Goal: Transaction & Acquisition: Purchase product/service

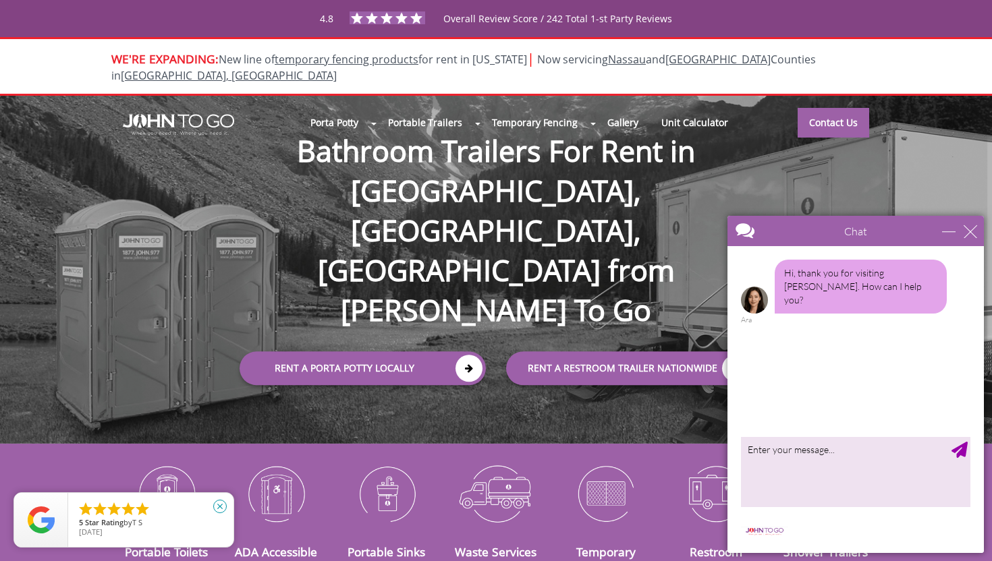
click at [221, 505] on icon "close" at bounding box center [219, 506] width 13 height 13
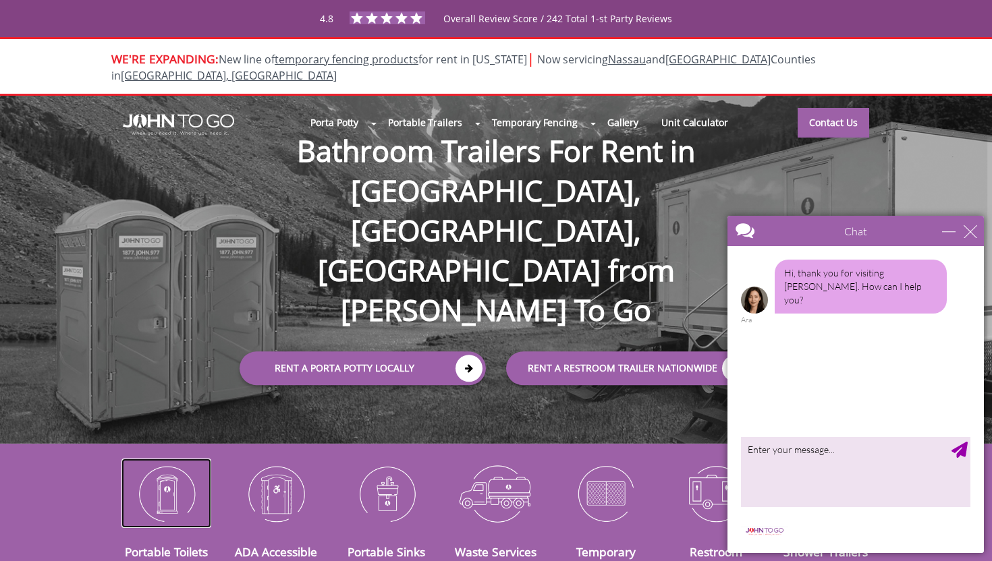
click at [180, 481] on img at bounding box center [166, 494] width 90 height 70
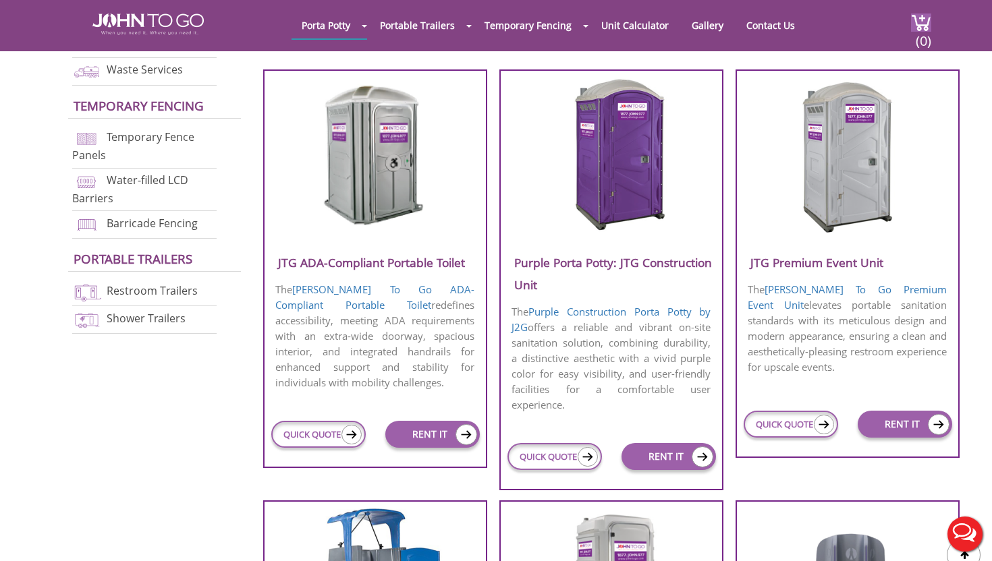
scroll to position [522, 0]
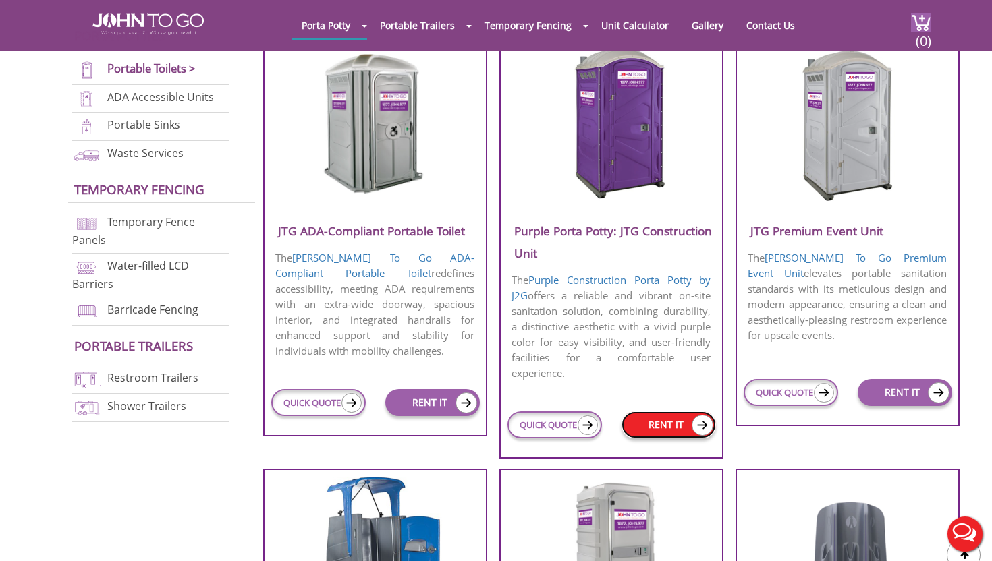
click at [655, 420] on link "RENT IT" at bounding box center [668, 424] width 94 height 27
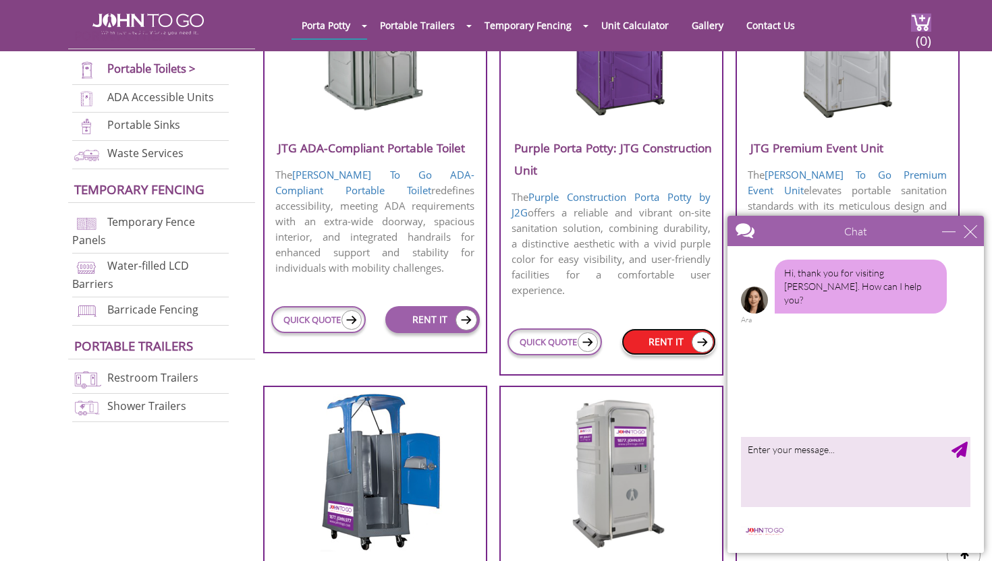
scroll to position [633, 0]
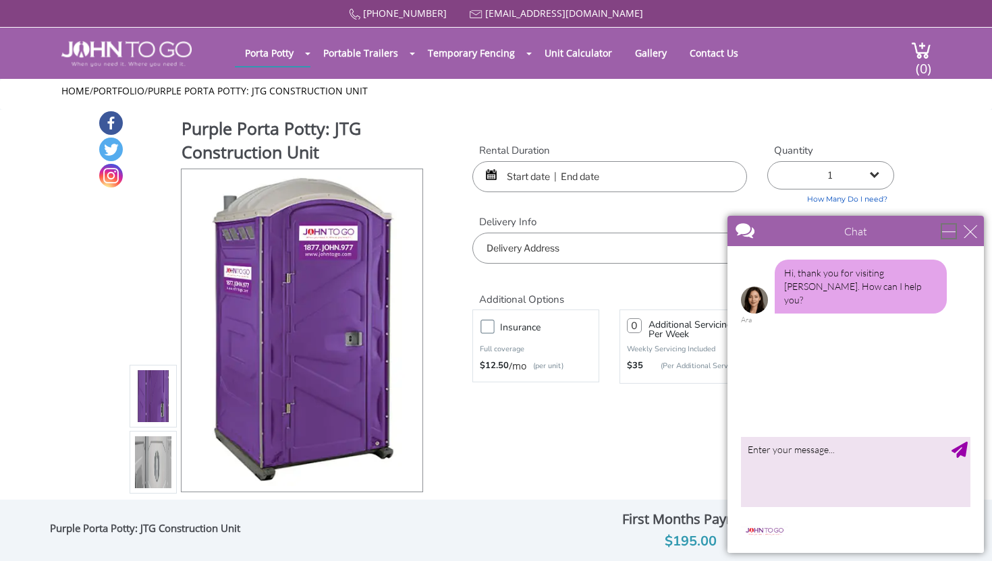
click at [952, 226] on div "minimize" at bounding box center [948, 231] width 13 height 13
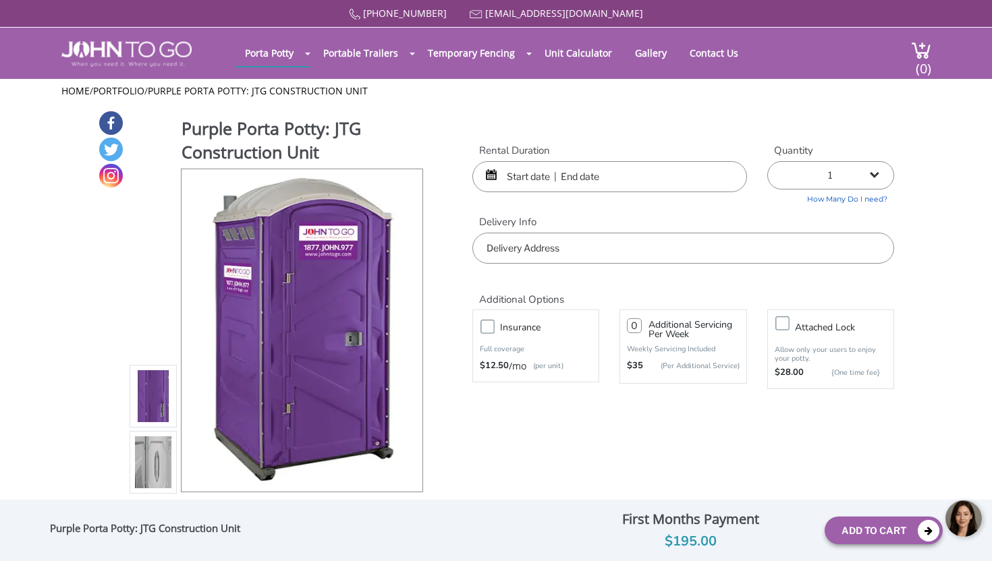
click at [617, 187] on input "text" at bounding box center [609, 176] width 275 height 31
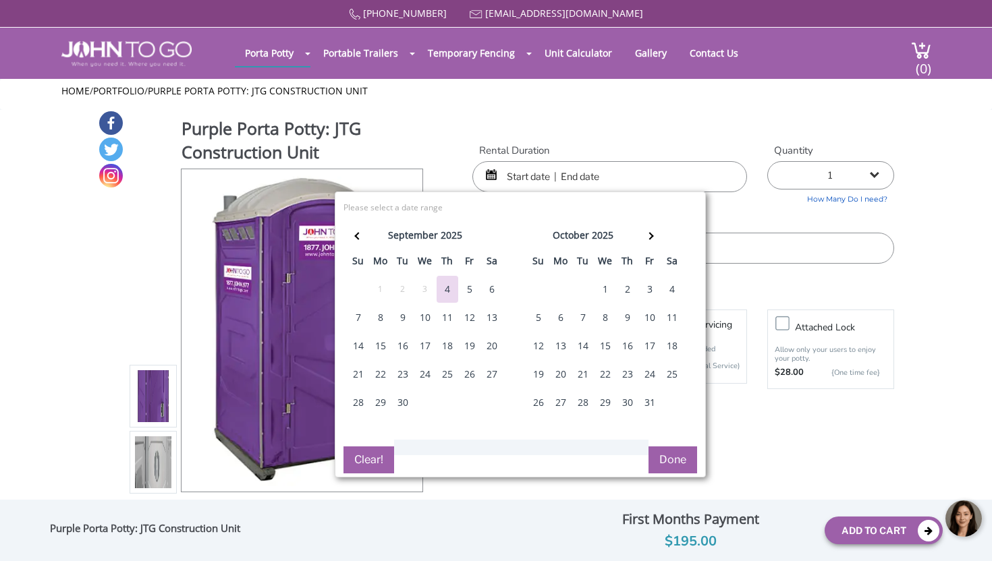
click at [488, 283] on div "6" at bounding box center [492, 289] width 22 height 27
click at [363, 320] on div "7" at bounding box center [358, 317] width 22 height 27
type input "09/06/2025 to 09/07/2025"
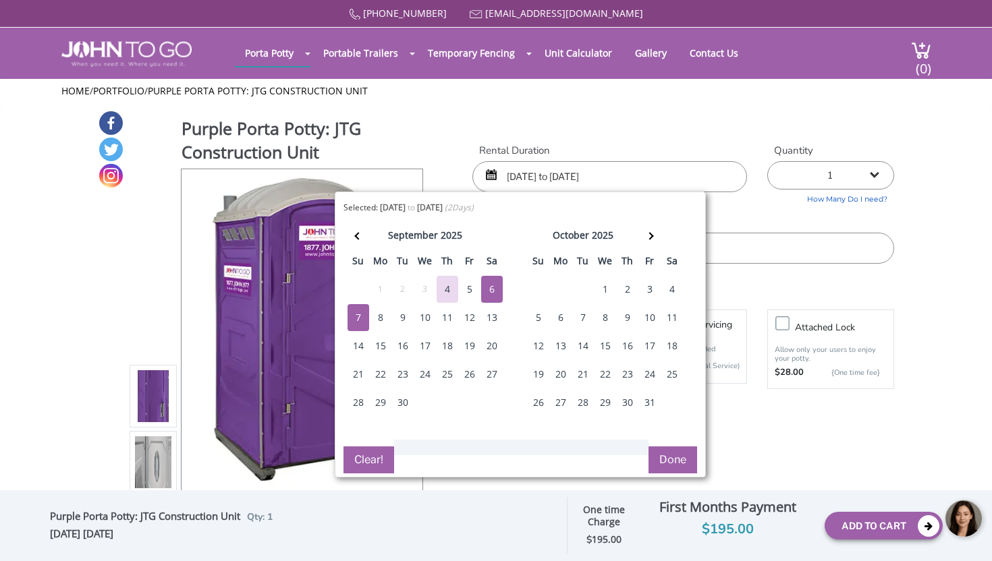
click at [664, 457] on button "Done" at bounding box center [672, 460] width 49 height 27
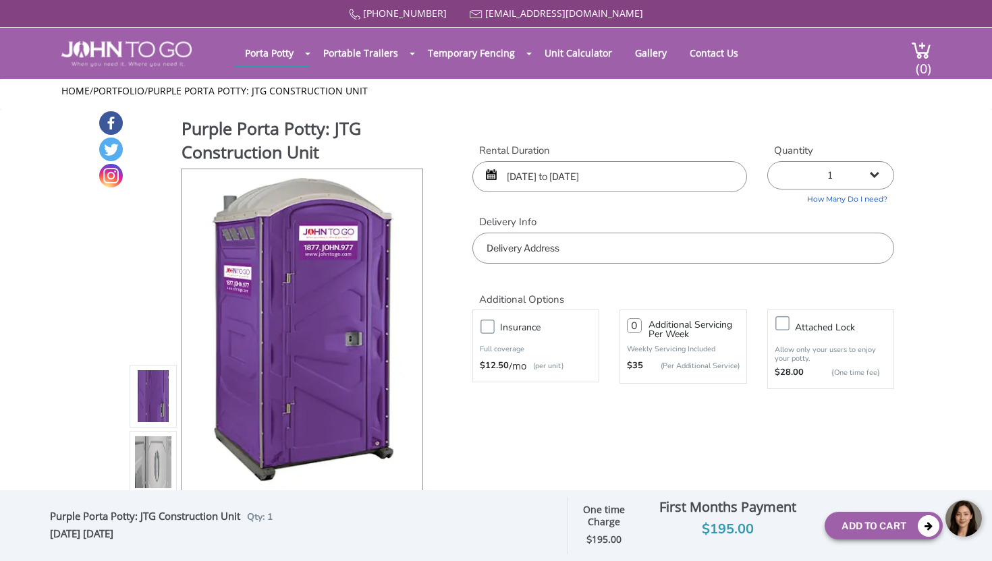
click at [573, 257] on input "text" at bounding box center [683, 248] width 422 height 31
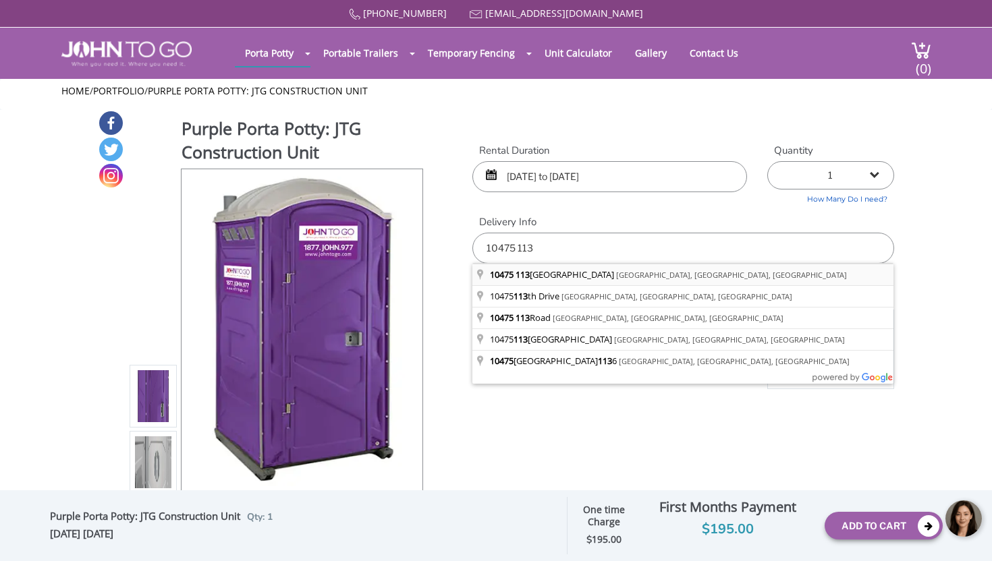
type input "[STREET_ADDRESS]"
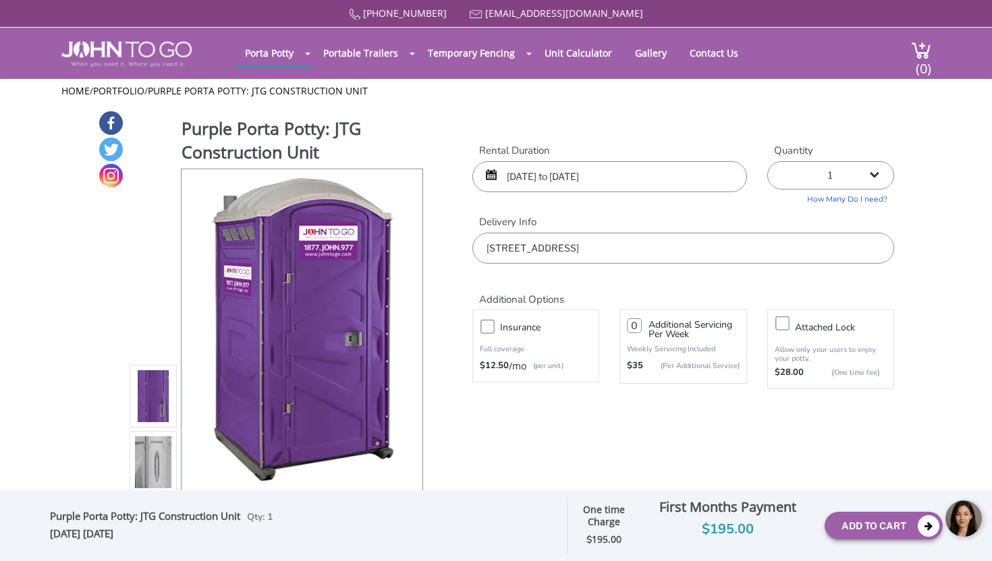
click at [859, 523] on body at bounding box center [890, 518] width 202 height 57
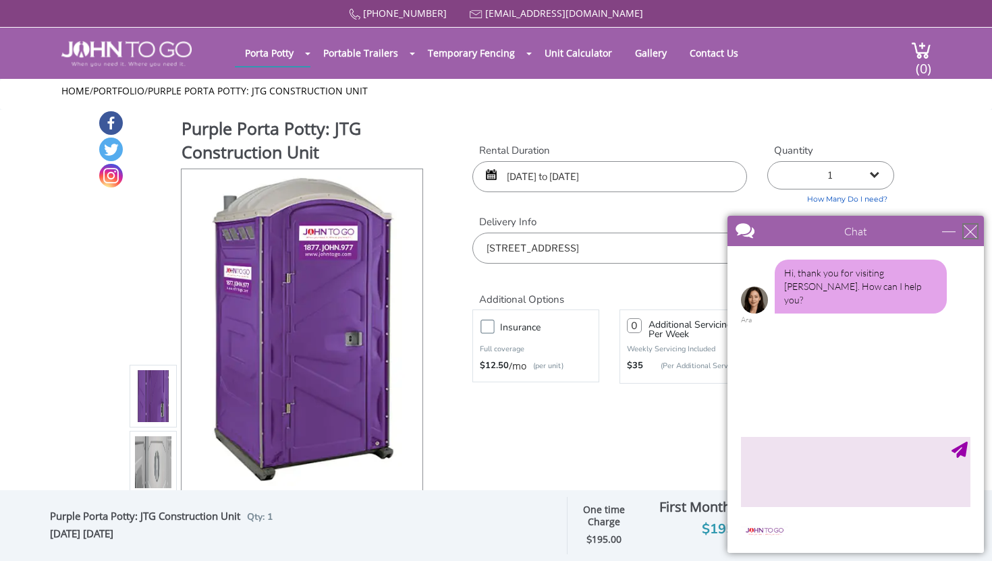
click at [974, 229] on div "close" at bounding box center [969, 231] width 13 height 13
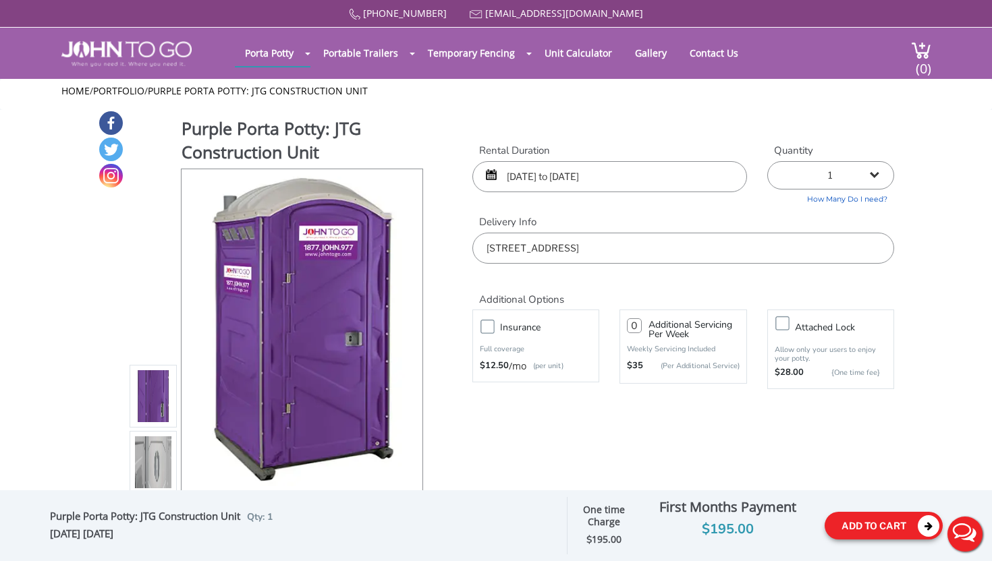
click at [882, 523] on button "Add To Cart" at bounding box center [883, 526] width 118 height 28
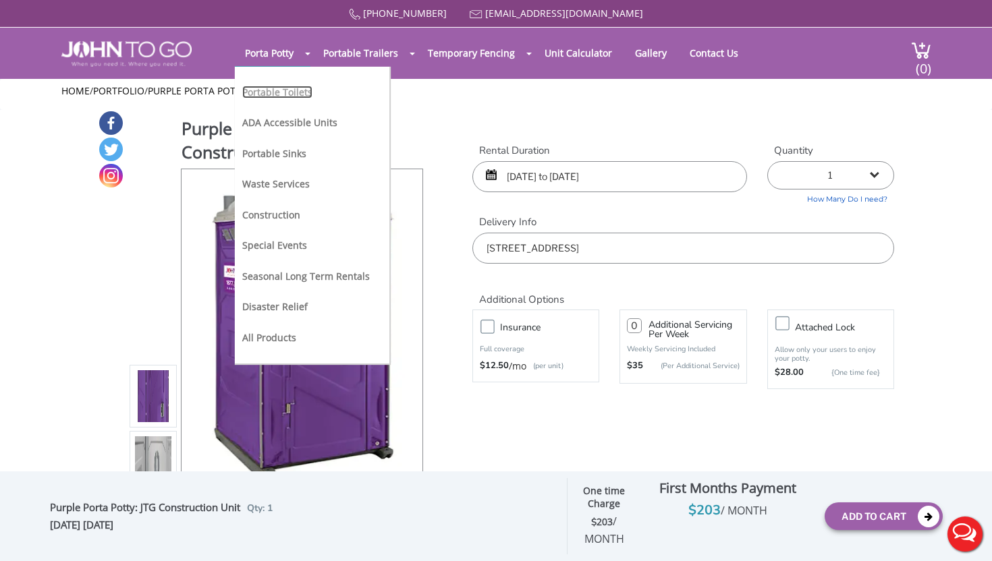
click at [267, 92] on link "Portable Toilets" at bounding box center [277, 92] width 70 height 13
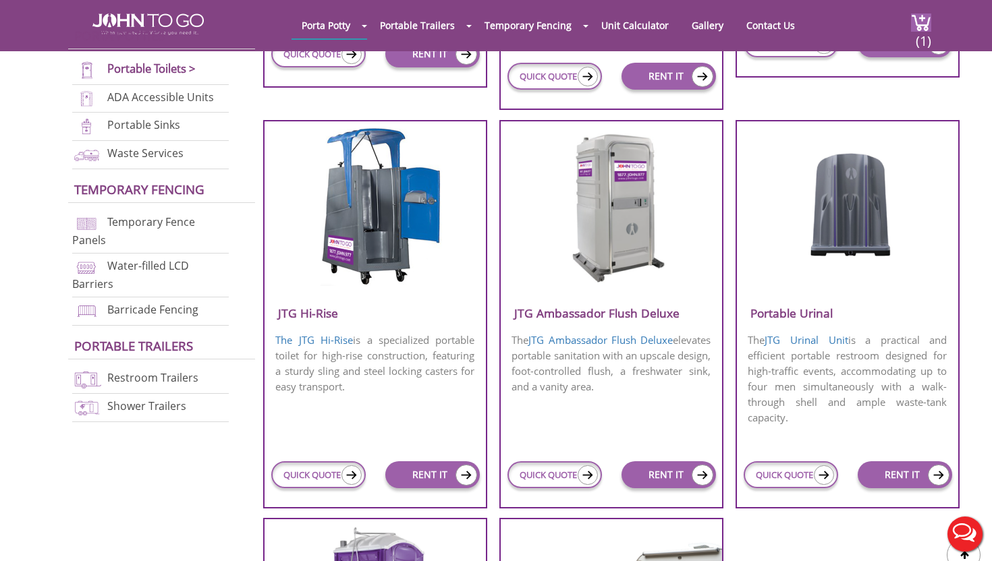
scroll to position [897, 0]
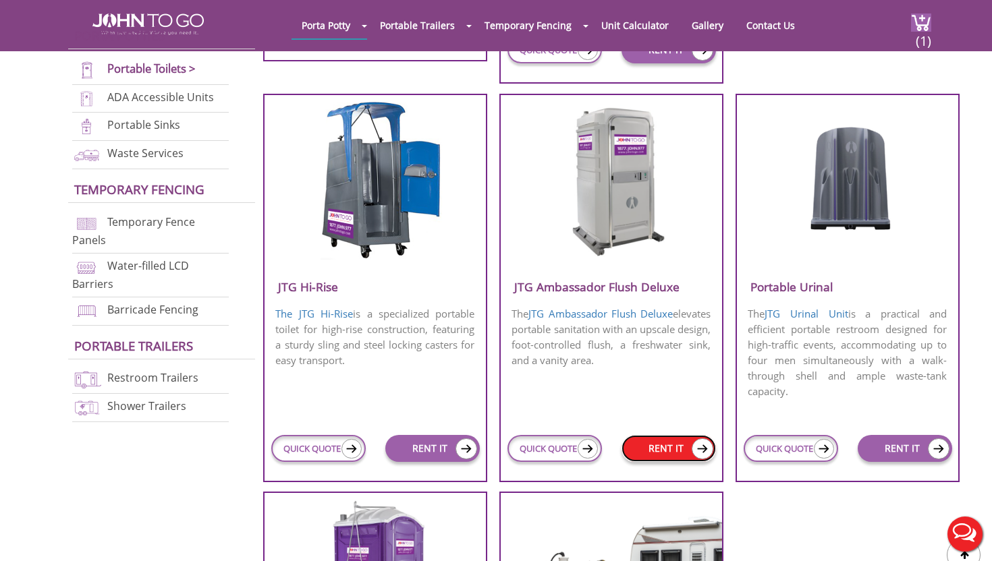
click at [656, 447] on link "RENT IT" at bounding box center [668, 448] width 94 height 27
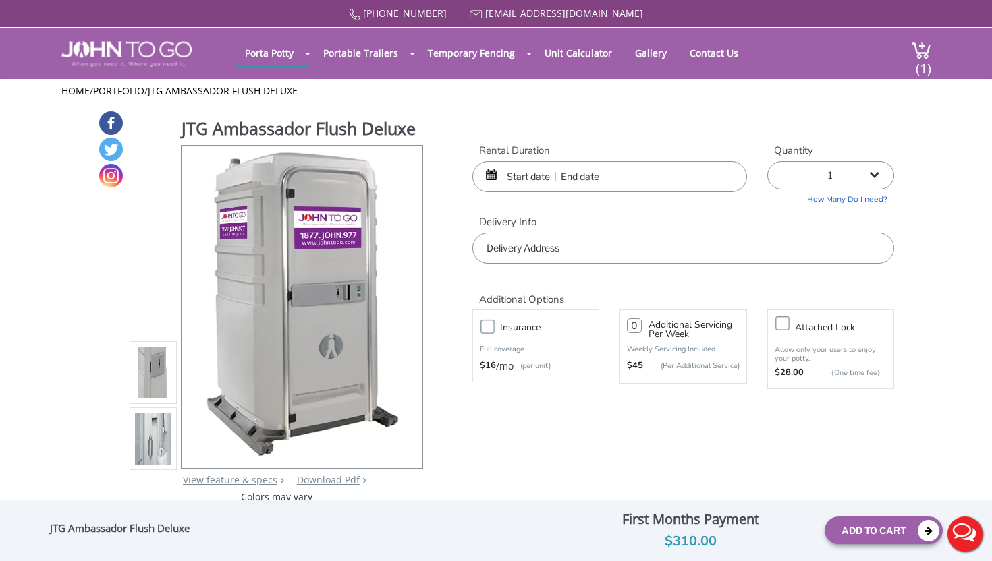
click at [587, 185] on input "text" at bounding box center [609, 176] width 275 height 31
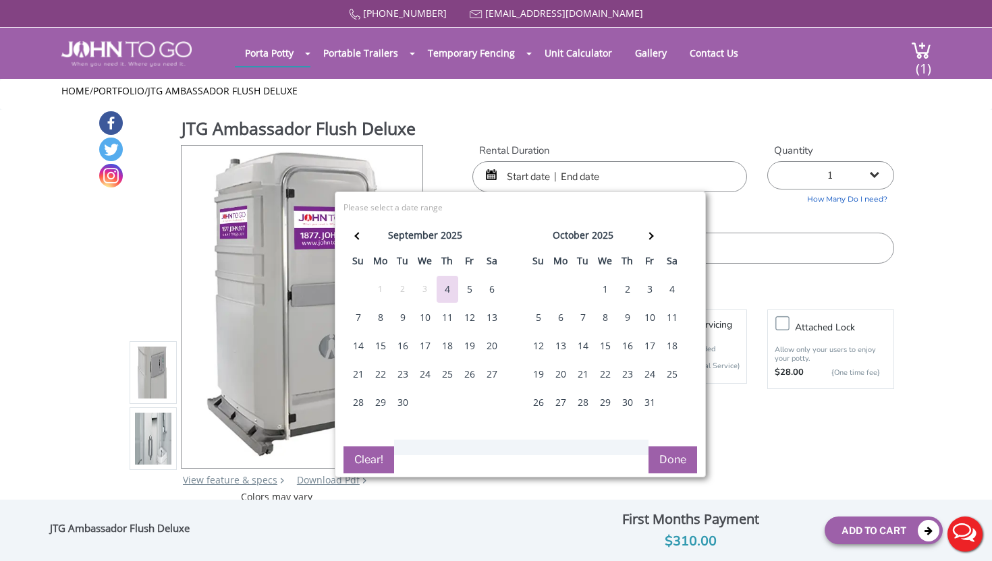
click at [492, 289] on div "6" at bounding box center [492, 289] width 22 height 27
click at [357, 315] on div "7" at bounding box center [358, 317] width 22 height 27
type input "09/06/2025 to 09/07/2025"
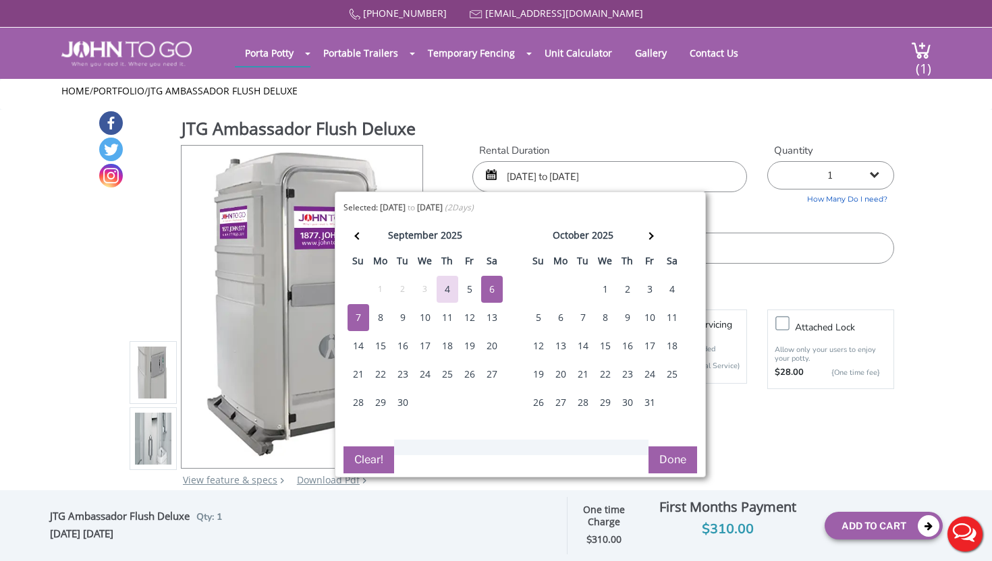
click at [670, 453] on button "Done" at bounding box center [672, 460] width 49 height 27
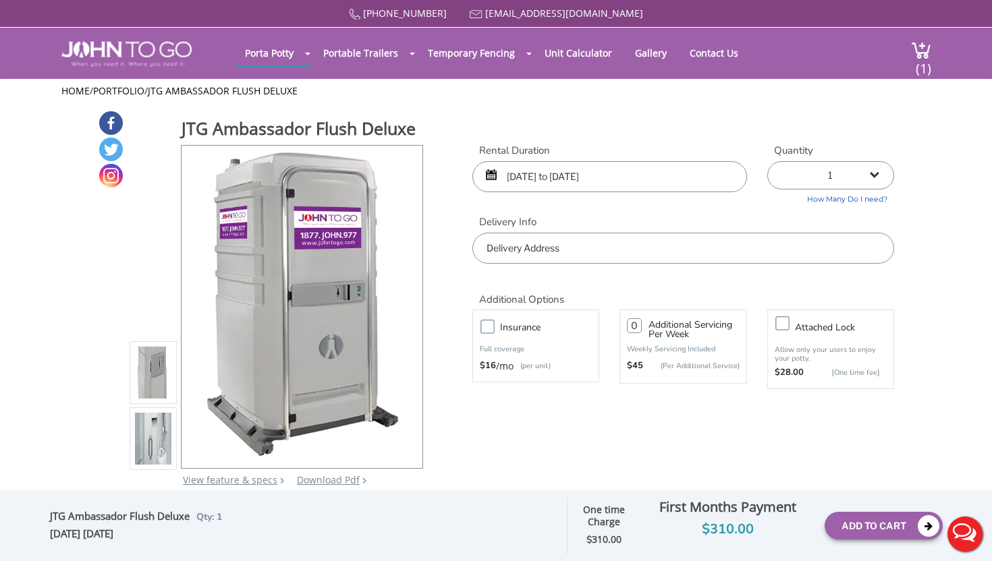
click at [636, 252] on input "text" at bounding box center [683, 248] width 422 height 31
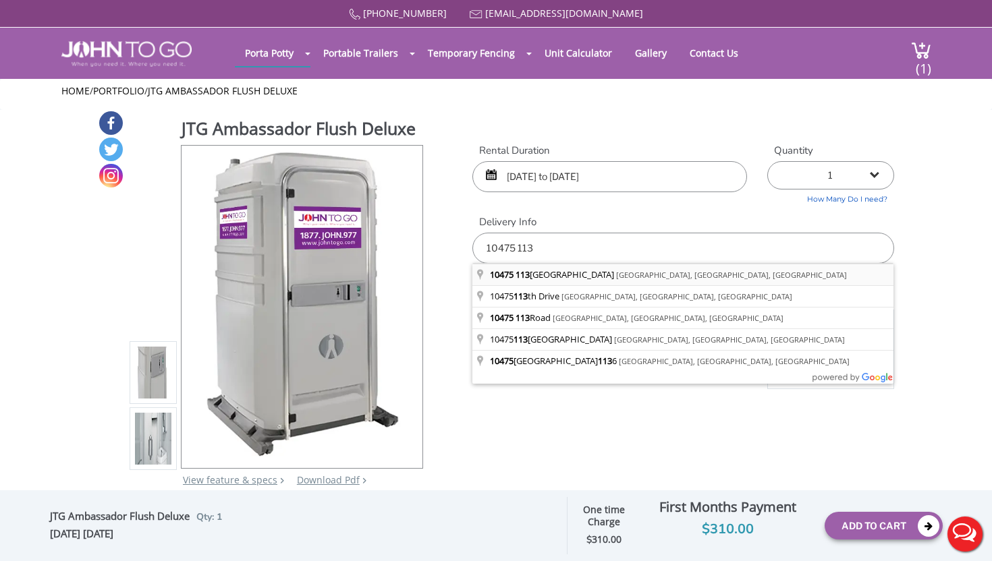
type input "[STREET_ADDRESS]"
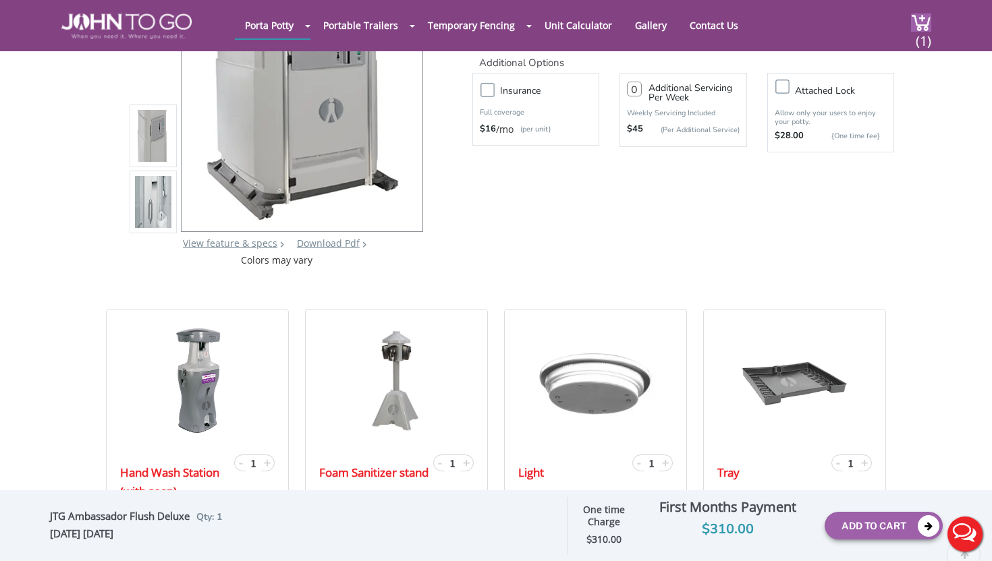
scroll to position [188, 0]
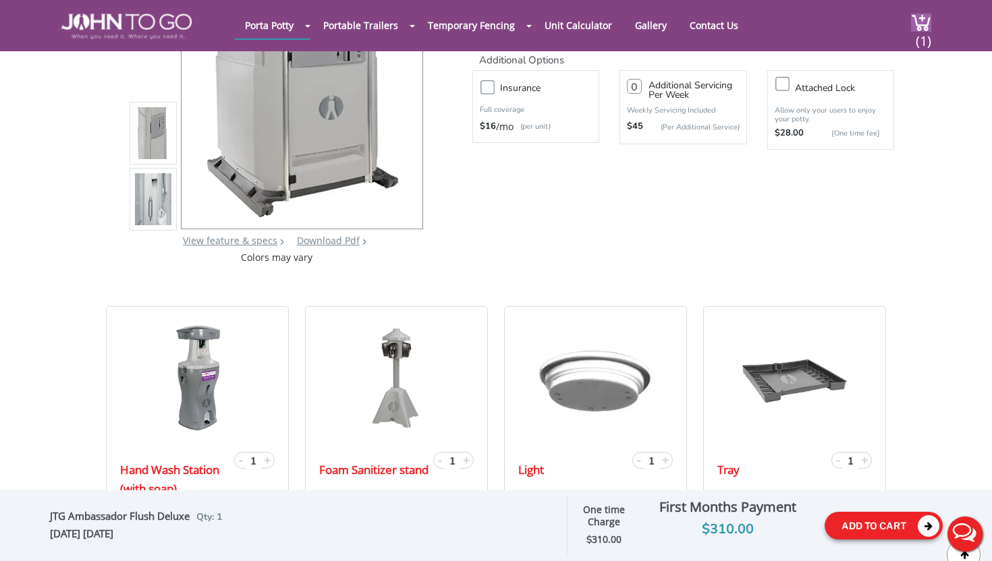
click at [845, 531] on button "Add To Cart" at bounding box center [883, 526] width 118 height 28
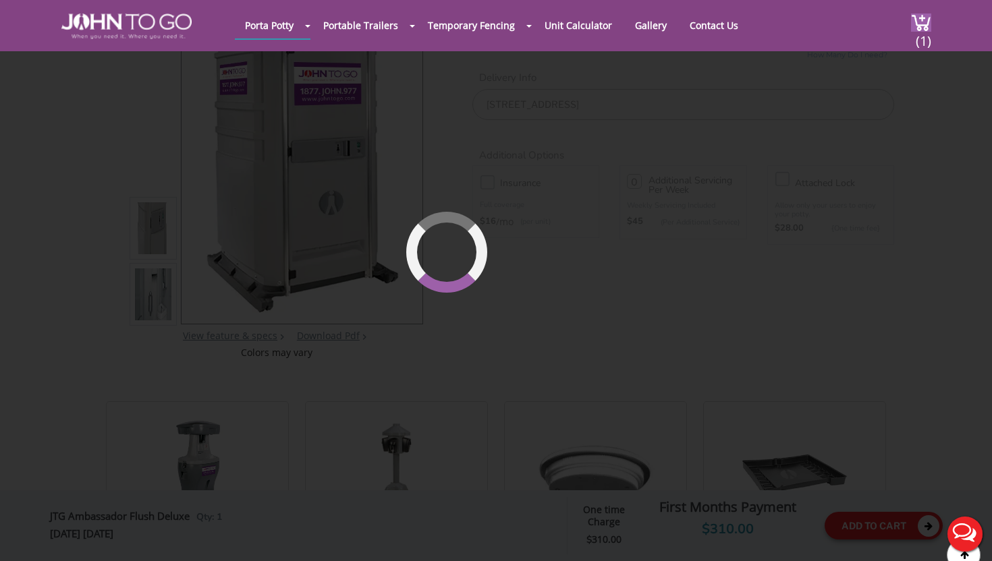
scroll to position [92, 0]
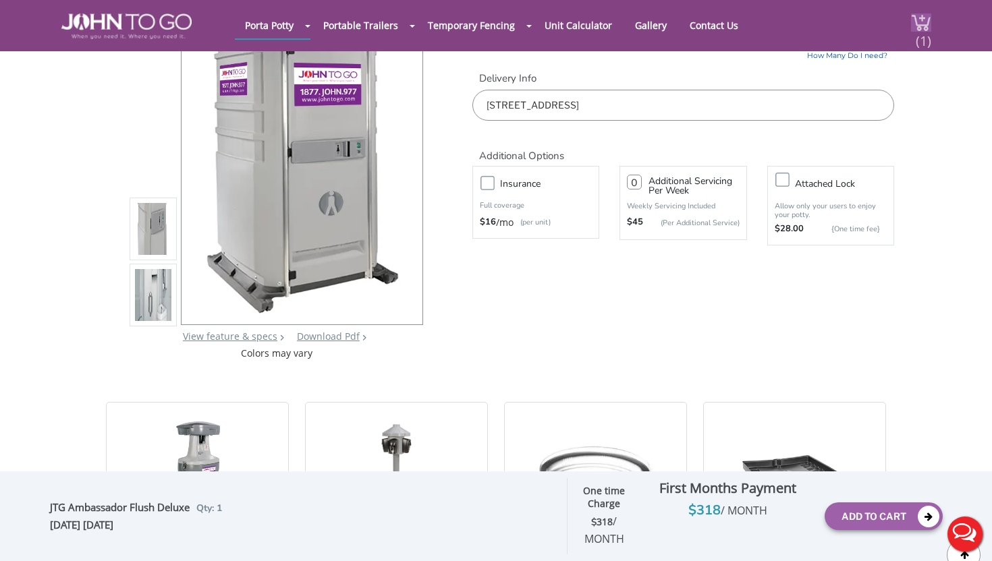
click at [918, 30] on span "(1)" at bounding box center [923, 35] width 16 height 29
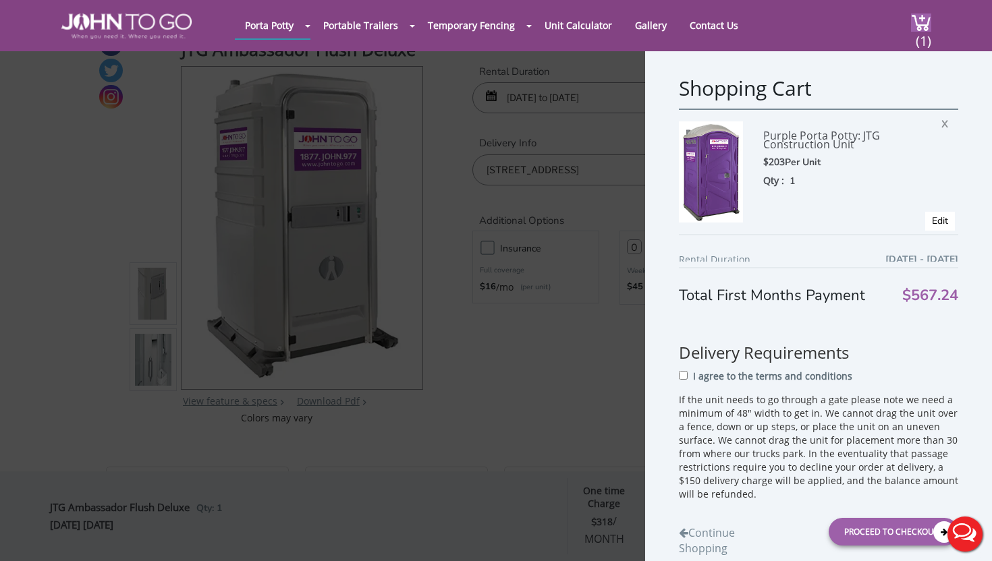
scroll to position [25, 0]
click at [882, 536] on div "Proceed to Checkout" at bounding box center [893, 532] width 130 height 28
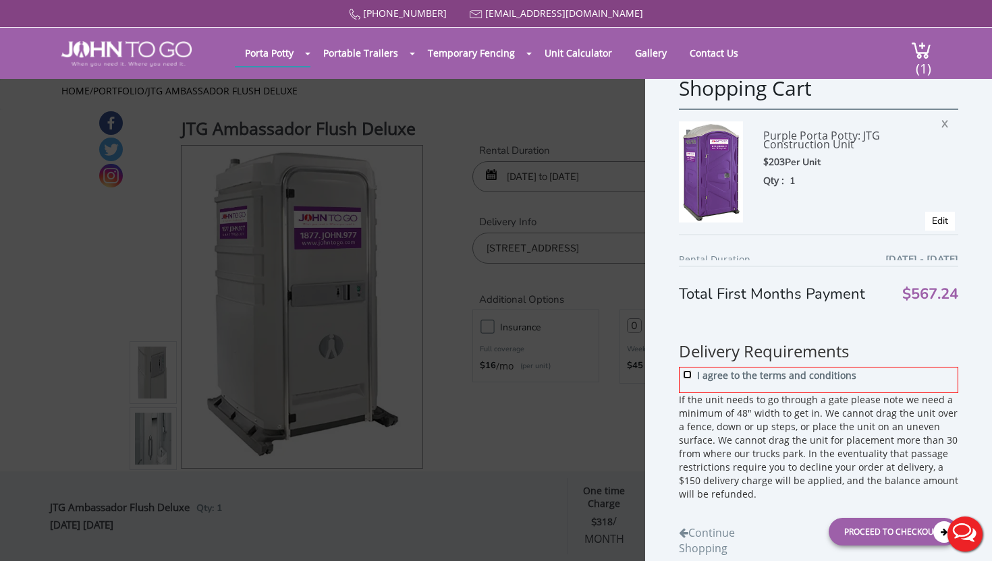
click at [690, 379] on input "I agree to the terms and conditions" at bounding box center [687, 374] width 9 height 9
checkbox input "true"
click at [851, 527] on div "Proceed to Checkout" at bounding box center [893, 532] width 130 height 28
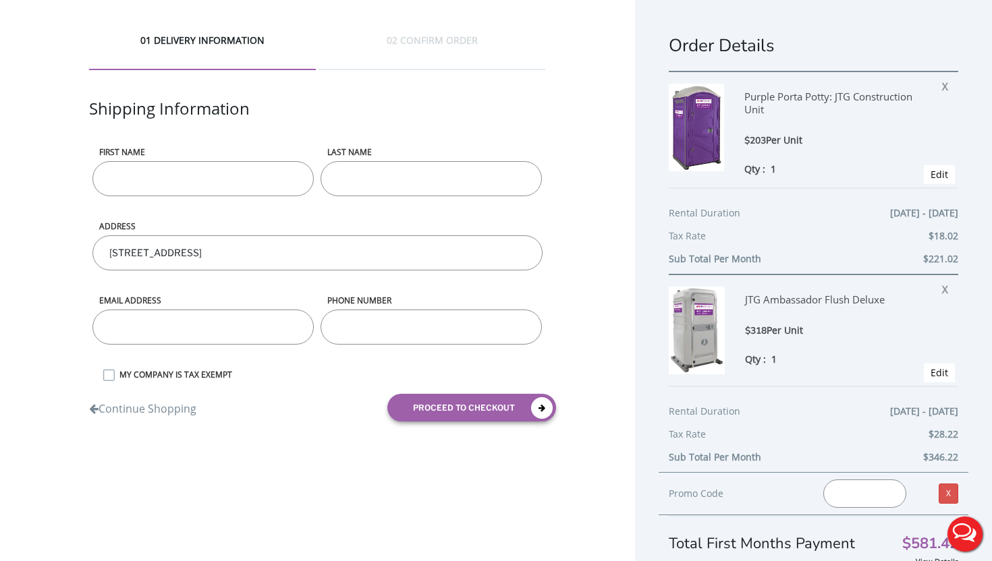
click at [220, 185] on input "First name" at bounding box center [202, 178] width 221 height 35
type input "[PERSON_NAME]"
click at [171, 342] on input "email" at bounding box center [202, 327] width 221 height 35
type input "[EMAIL_ADDRESS][DOMAIN_NAME]"
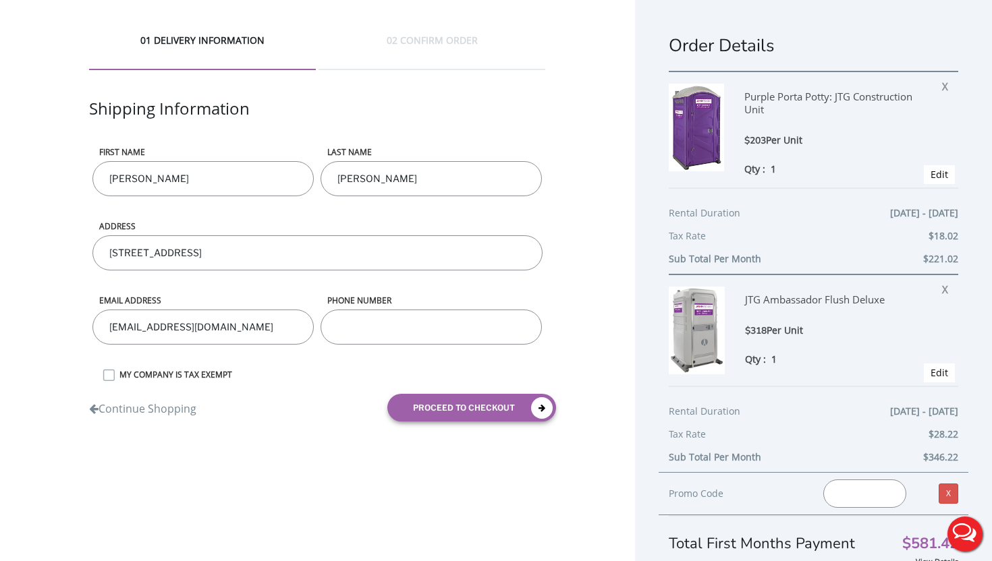
click at [376, 312] on input "phone number" at bounding box center [430, 327] width 221 height 35
type input "9173627142"
click at [419, 409] on button "proceed to checkout" at bounding box center [471, 408] width 169 height 28
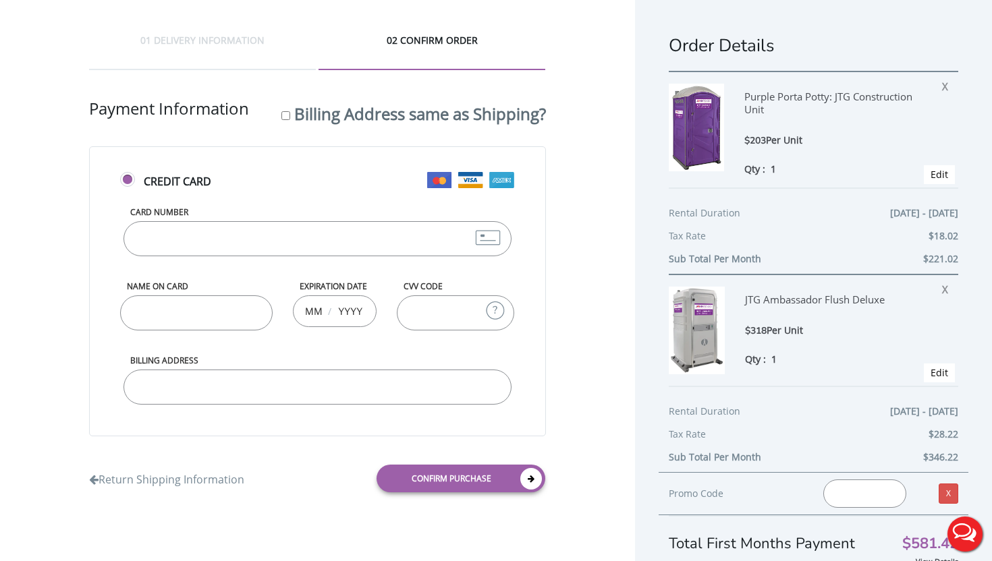
click at [268, 229] on input "Card Number" at bounding box center [316, 238] width 387 height 35
type input "4207670256015473"
click at [202, 309] on input "Name on Card" at bounding box center [196, 312] width 152 height 35
type input "bryan boodhoo"
click at [318, 303] on input "text" at bounding box center [313, 310] width 17 height 27
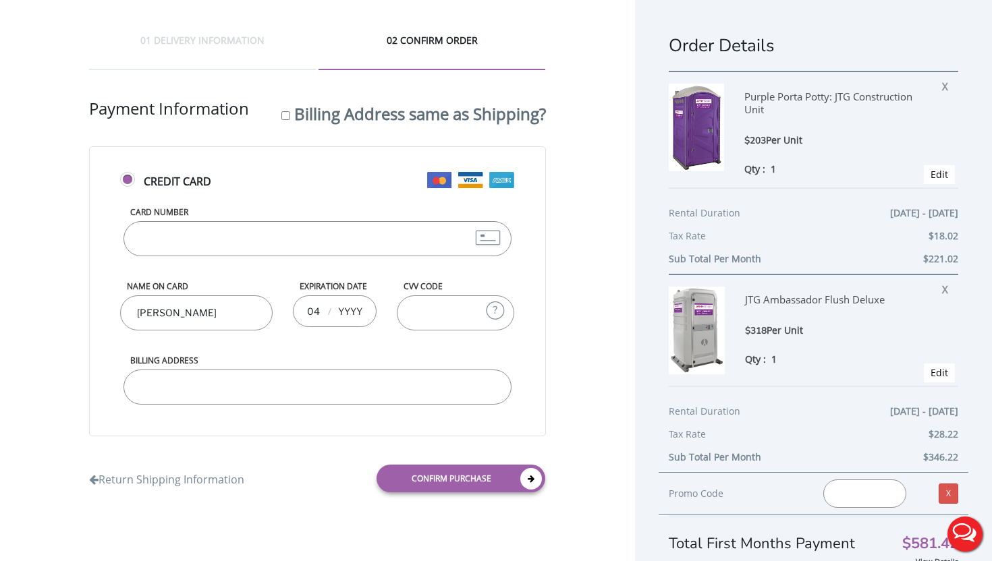
type input "04"
type input "6"
type input "2026"
click at [425, 304] on input "CVV Code" at bounding box center [456, 312] width 118 height 35
type input "798"
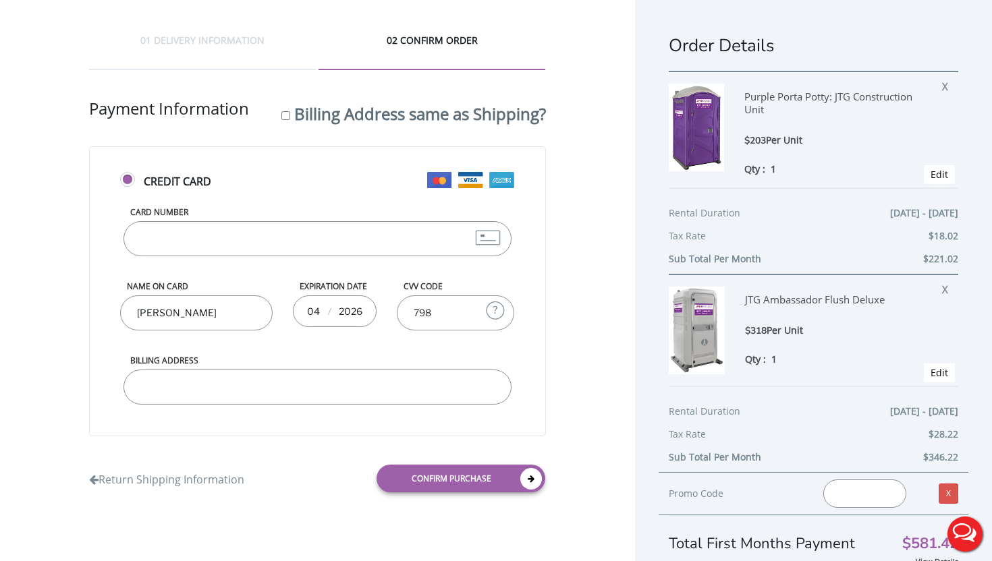
click at [355, 379] on input "Billing Address" at bounding box center [316, 387] width 387 height 35
type input "104-104-75 113th Street"
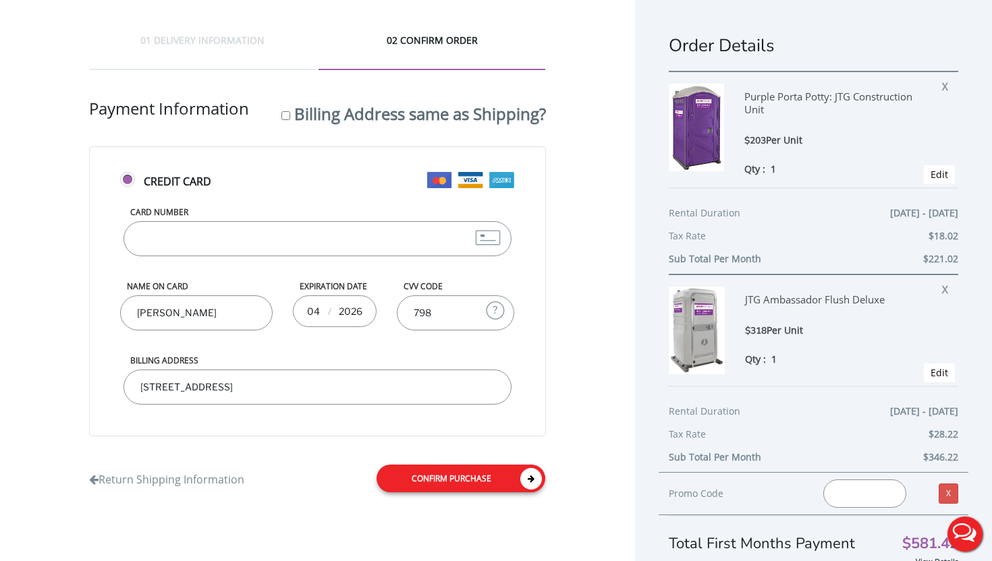
click at [426, 473] on link "Confirm purchase" at bounding box center [460, 479] width 169 height 28
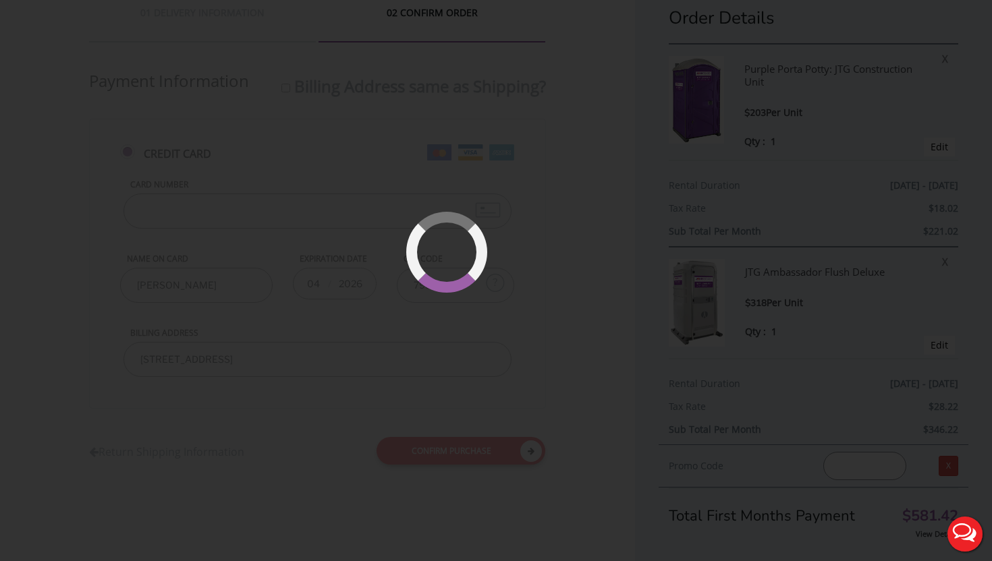
scroll to position [40, 0]
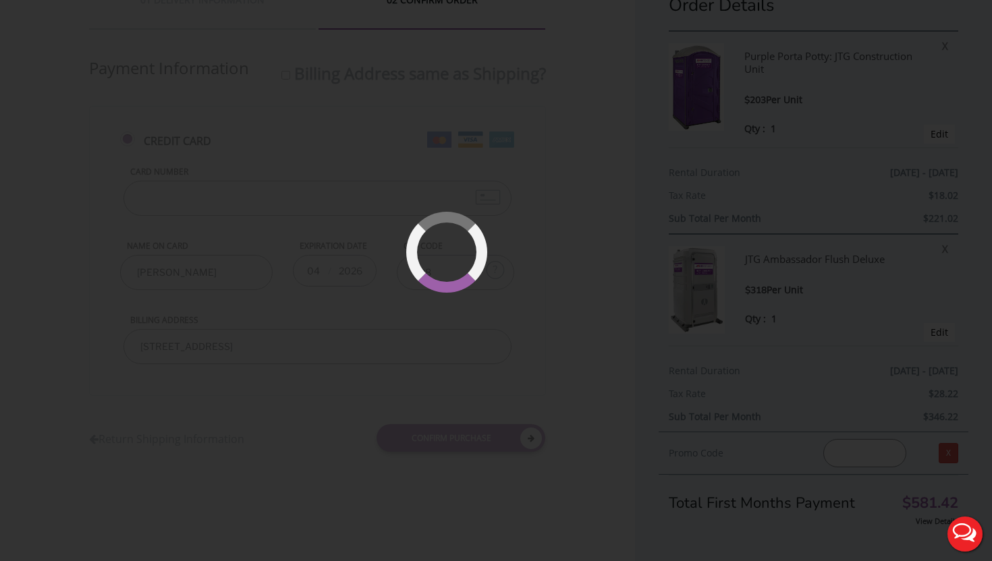
click at [426, 473] on div at bounding box center [496, 280] width 992 height 561
click at [426, 471] on div at bounding box center [496, 280] width 992 height 561
click at [381, 210] on div at bounding box center [496, 280] width 992 height 561
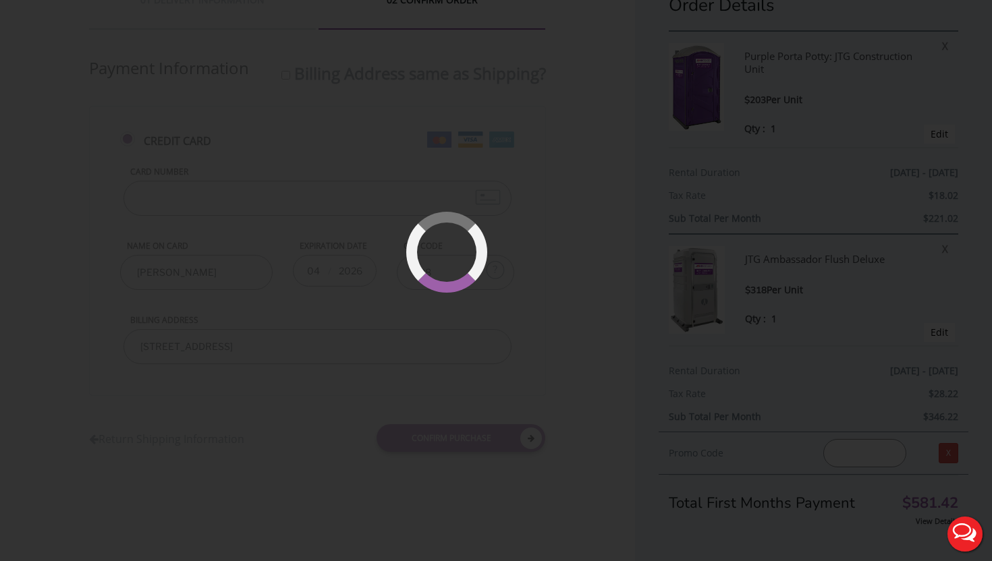
click at [381, 210] on div at bounding box center [496, 280] width 992 height 561
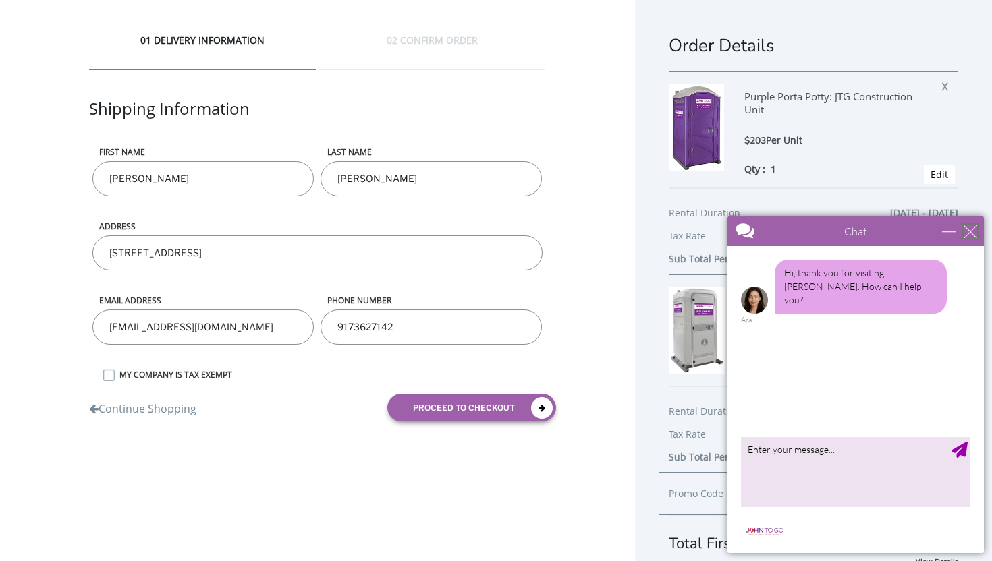
click at [972, 228] on div "close" at bounding box center [969, 231] width 13 height 13
